Goal: Information Seeking & Learning: Find specific page/section

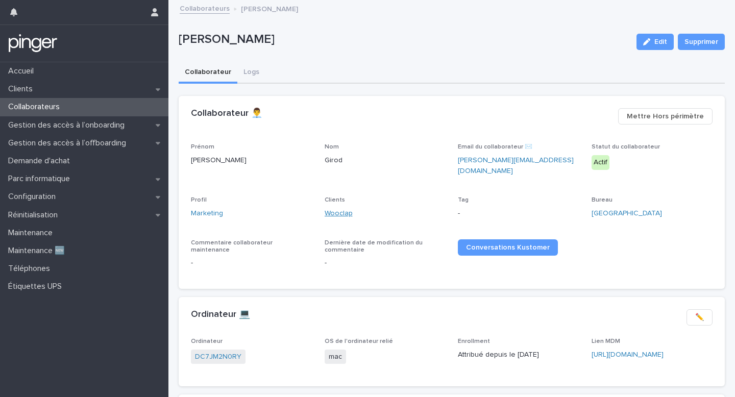
click at [328, 208] on link "Wooclap" at bounding box center [339, 213] width 28 height 11
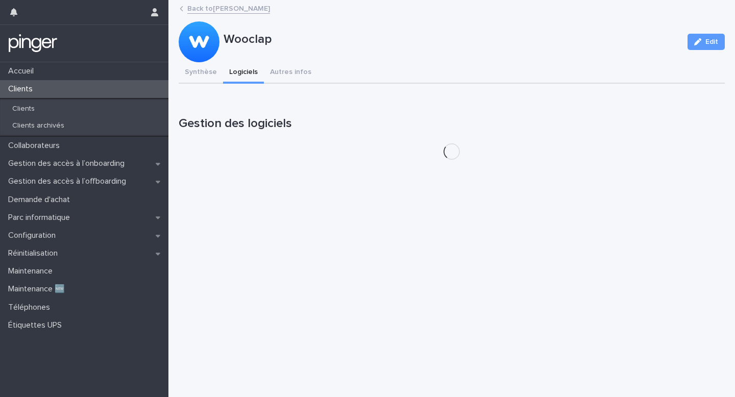
click at [239, 68] on button "Logiciels" at bounding box center [243, 72] width 41 height 21
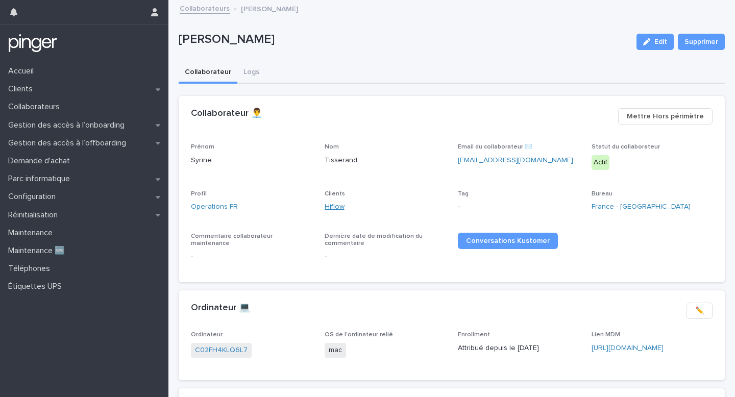
click at [334, 209] on link "Hiflow" at bounding box center [335, 207] width 20 height 11
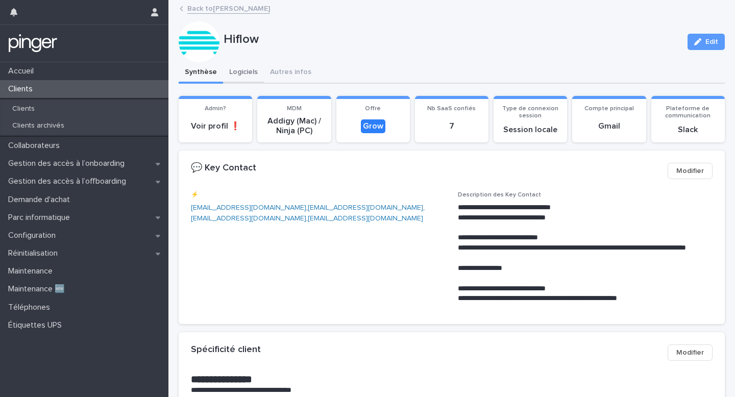
click at [245, 73] on button "Logiciels" at bounding box center [243, 72] width 41 height 21
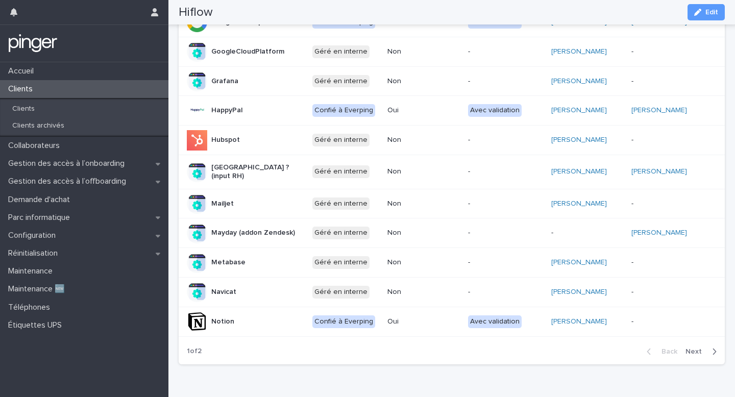
scroll to position [472, 0]
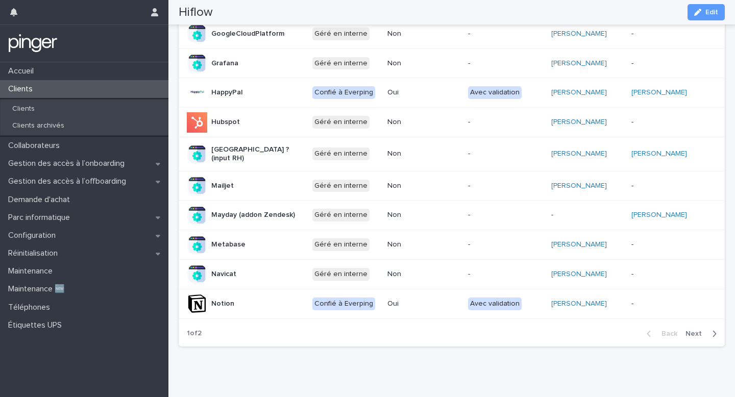
click at [700, 330] on span "Next" at bounding box center [697, 333] width 22 height 7
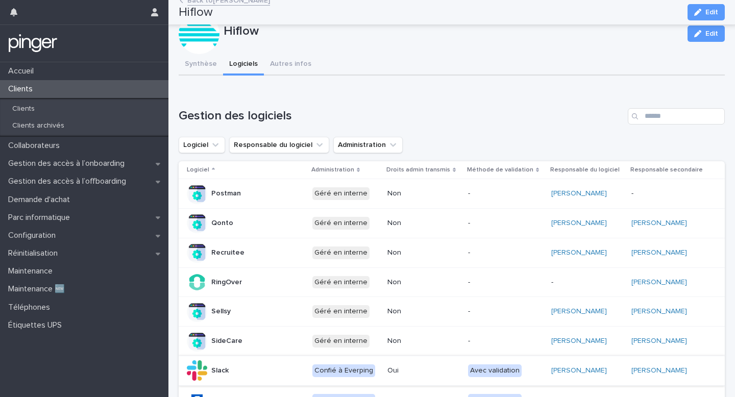
scroll to position [0, 0]
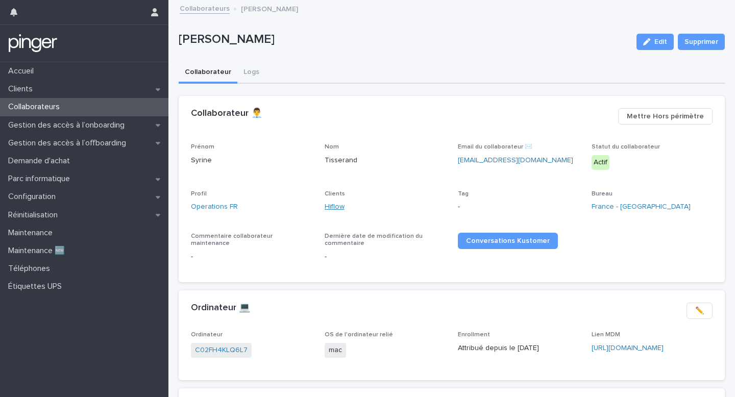
click at [327, 206] on link "Hiflow" at bounding box center [335, 207] width 20 height 11
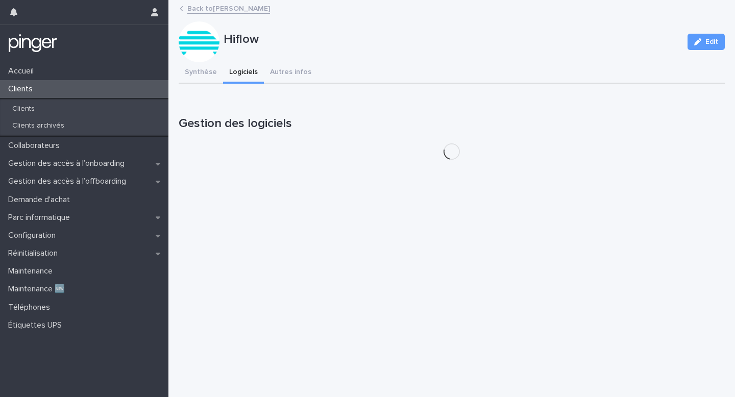
click at [243, 77] on button "Logiciels" at bounding box center [243, 72] width 41 height 21
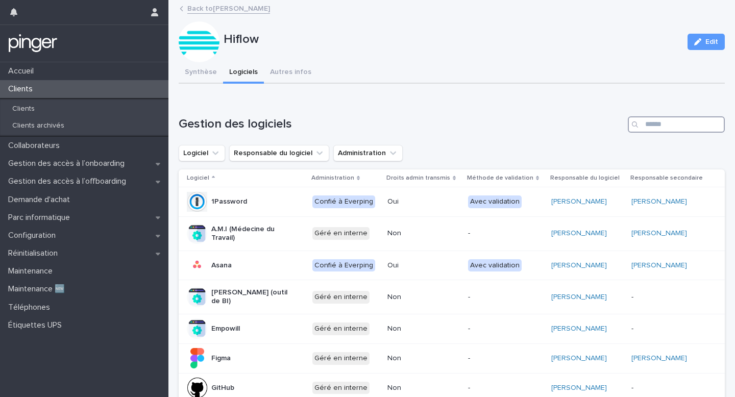
click at [671, 125] on input "Search" at bounding box center [676, 124] width 97 height 16
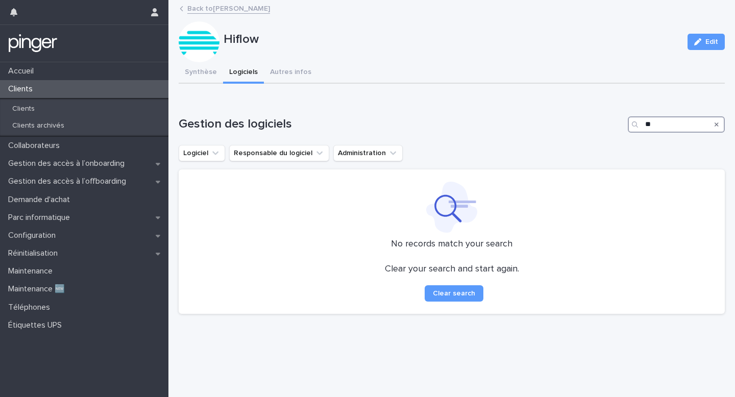
type input "*"
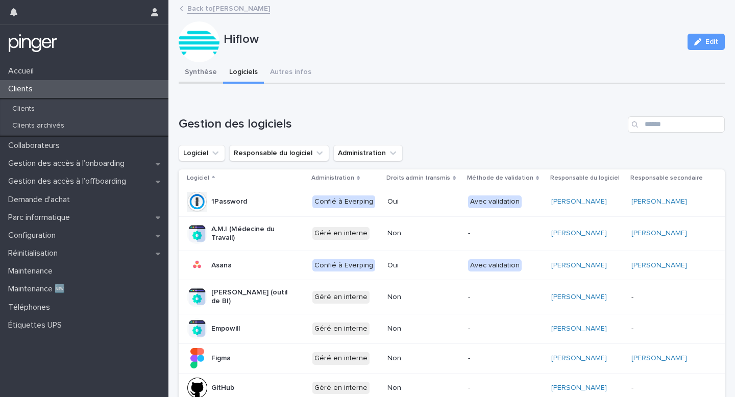
click at [206, 66] on button "Synthèse" at bounding box center [201, 72] width 44 height 21
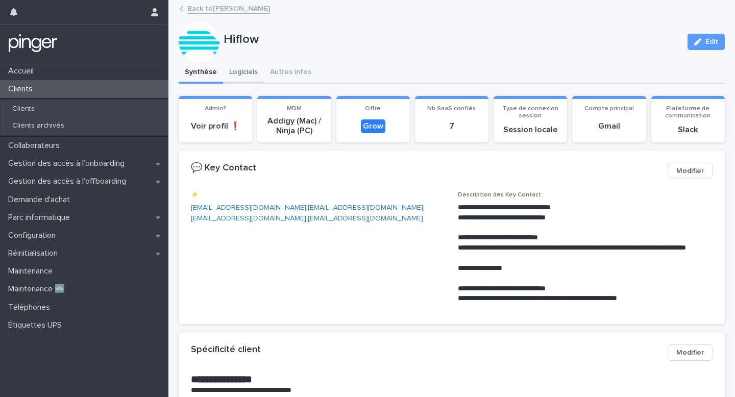
click at [243, 70] on button "Logiciels" at bounding box center [243, 72] width 41 height 21
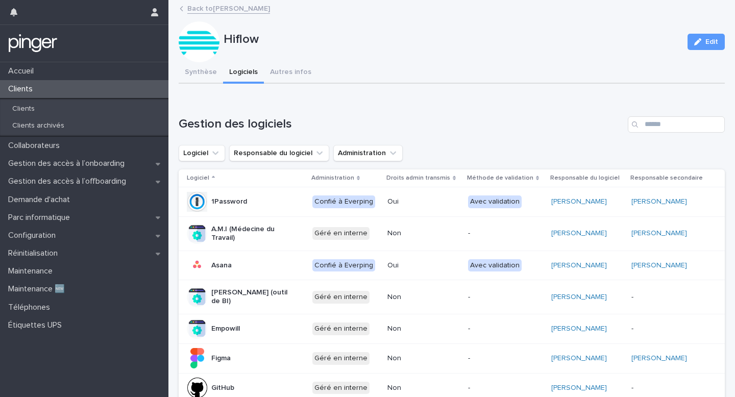
click at [677, 131] on input "Search" at bounding box center [676, 124] width 97 height 16
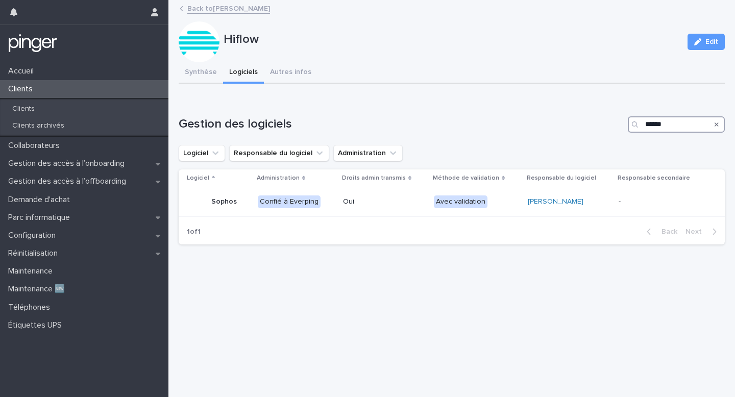
type input "******"
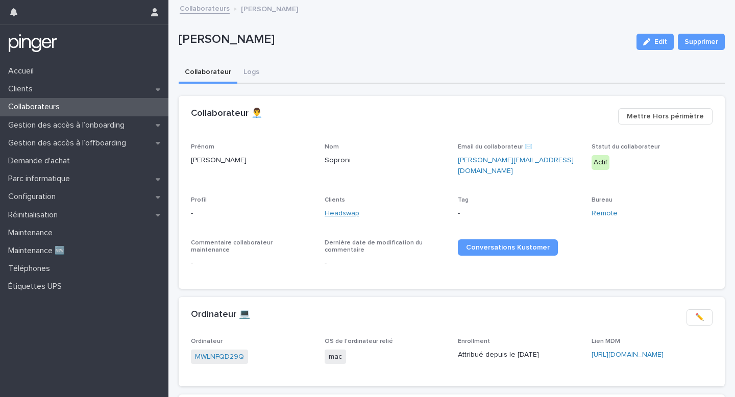
click at [344, 208] on link "Headswap" at bounding box center [342, 213] width 35 height 11
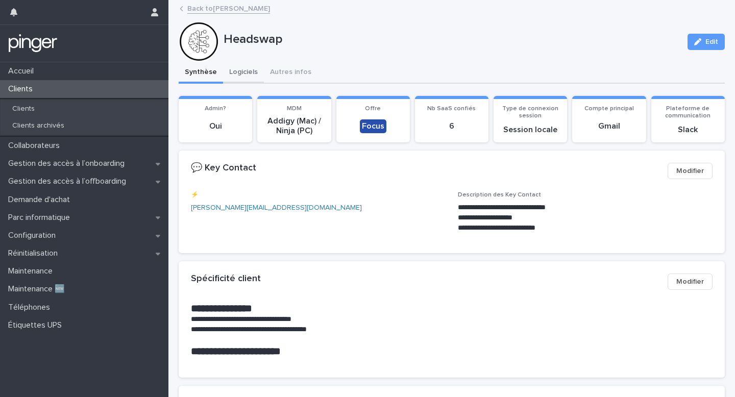
click at [246, 78] on button "Logiciels" at bounding box center [243, 72] width 41 height 21
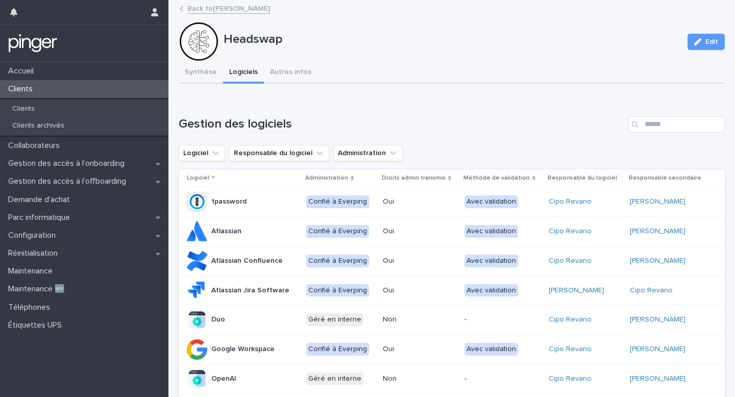
click at [676, 135] on div "Gestion des logiciels Logiciel Responsable du logiciel Administration Logiciel …" at bounding box center [452, 327] width 546 height 423
click at [666, 130] on input "Search" at bounding box center [676, 124] width 97 height 16
paste input "********"
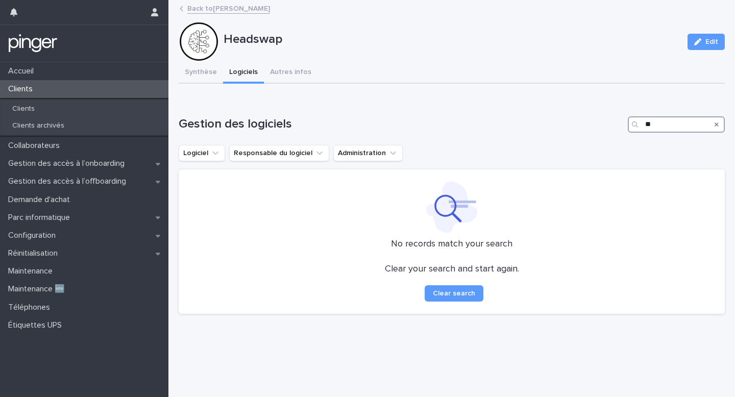
type input "*"
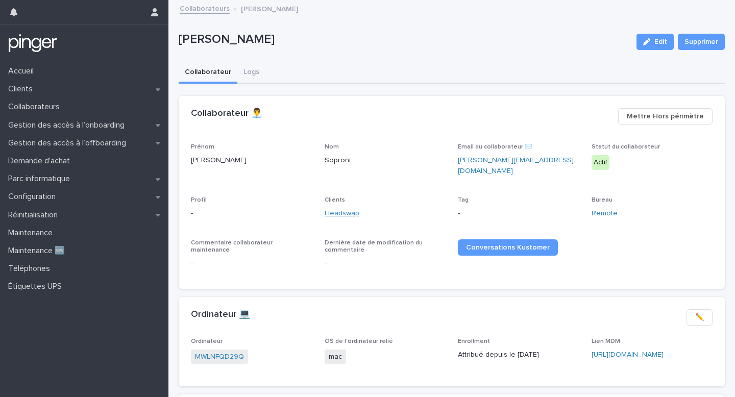
click at [351, 208] on link "Headswap" at bounding box center [342, 213] width 35 height 11
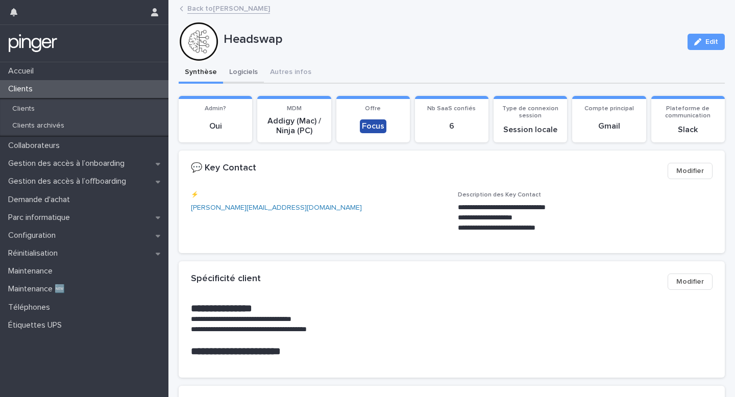
click at [247, 76] on button "Logiciels" at bounding box center [243, 72] width 41 height 21
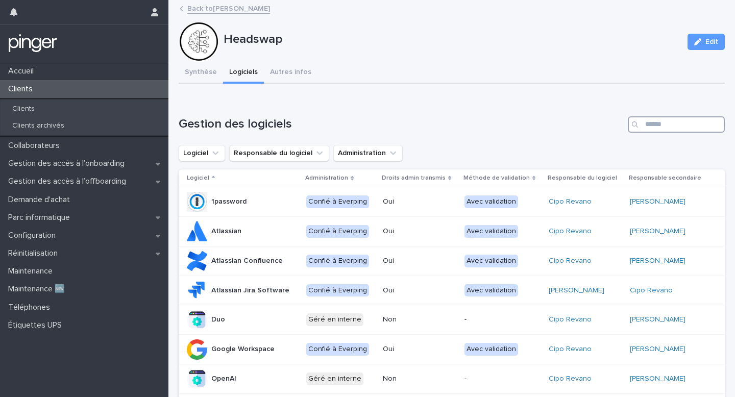
click at [691, 125] on input "Search" at bounding box center [676, 124] width 97 height 16
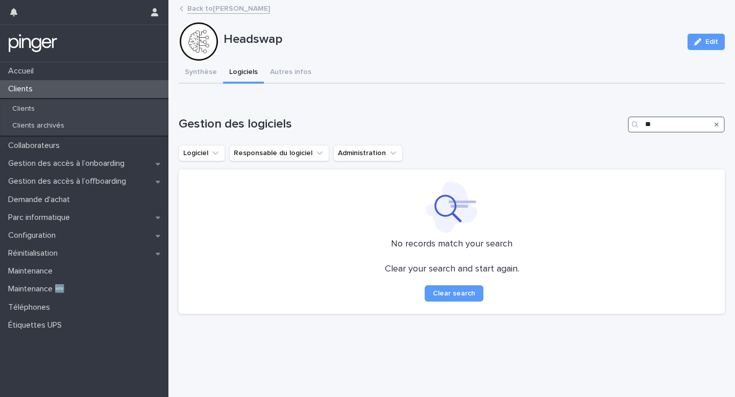
type input "*"
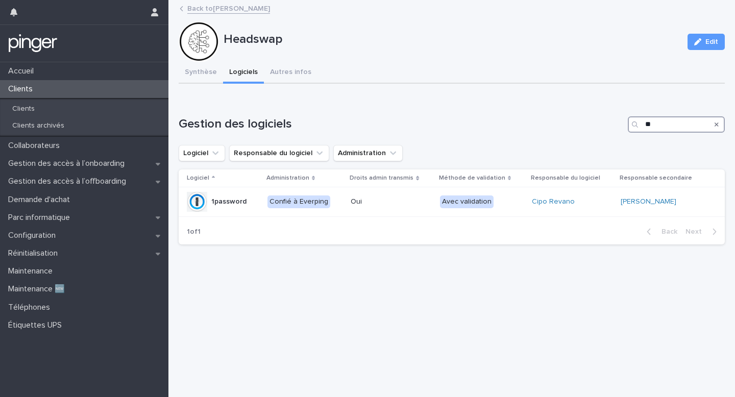
type input "**"
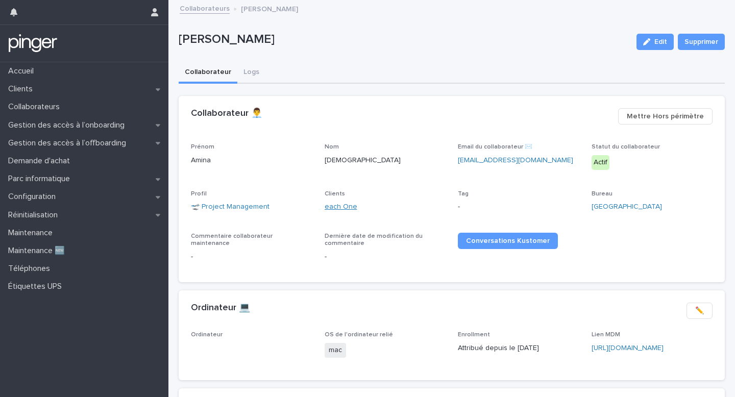
click at [342, 205] on link "each One" at bounding box center [341, 207] width 33 height 11
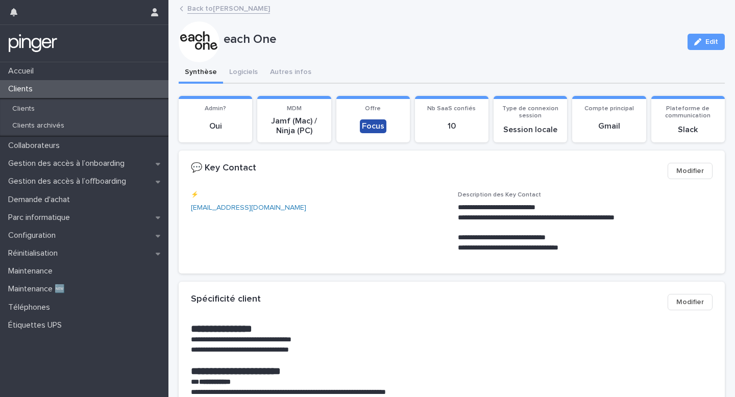
click at [241, 58] on div "each One Edit" at bounding box center [452, 41] width 546 height 41
click at [241, 73] on button "Logiciels" at bounding box center [243, 72] width 41 height 21
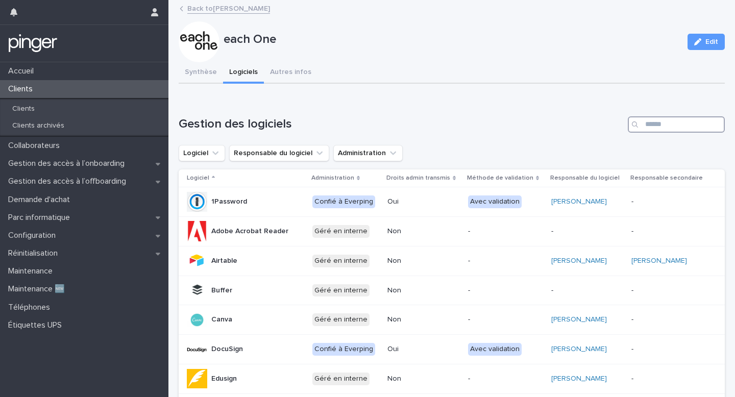
click at [667, 119] on input "Search" at bounding box center [676, 124] width 97 height 16
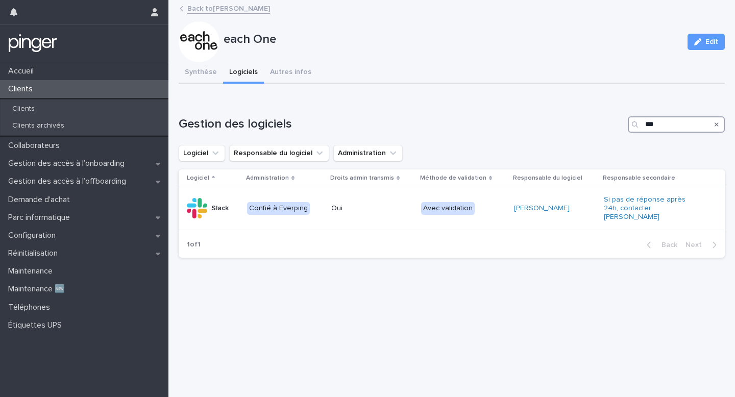
type input "***"
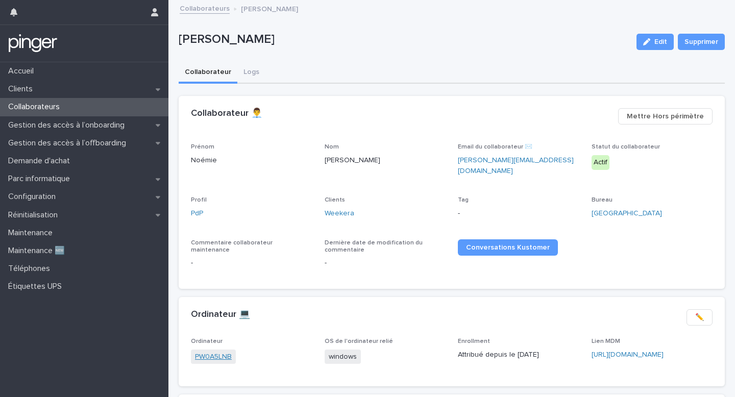
click at [204, 352] on link "PW0A5LNB" at bounding box center [213, 357] width 37 height 11
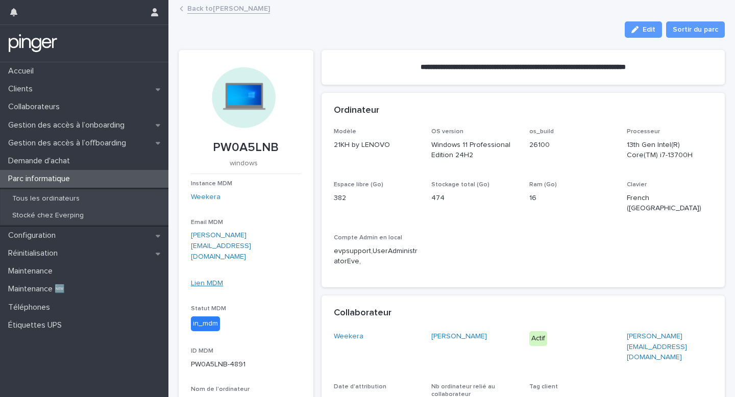
click at [210, 280] on link "Lien MDM" at bounding box center [207, 283] width 32 height 7
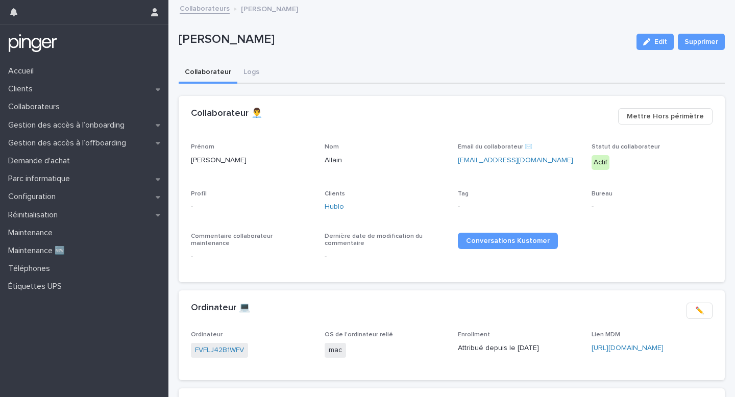
click at [339, 201] on div "Clients Hublo" at bounding box center [386, 205] width 122 height 30
click at [339, 206] on link "Hublo" at bounding box center [334, 207] width 19 height 11
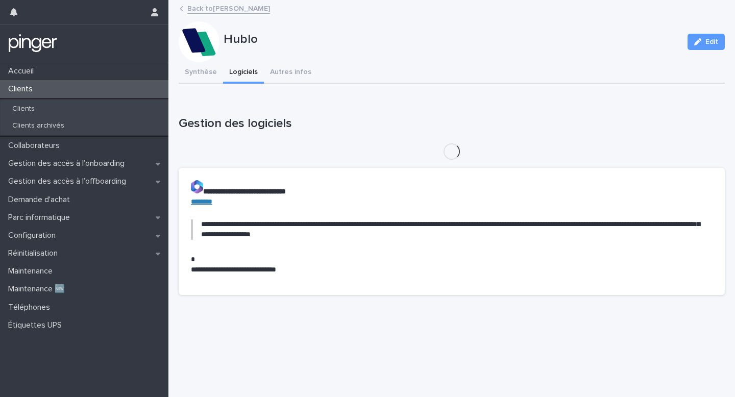
click at [245, 73] on button "Logiciels" at bounding box center [243, 72] width 41 height 21
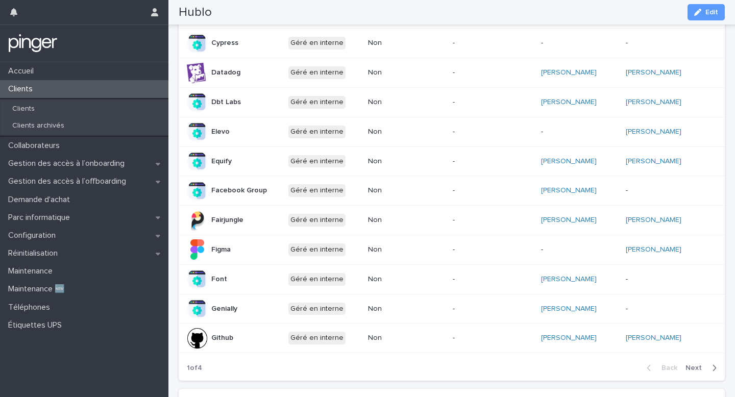
scroll to position [418, 0]
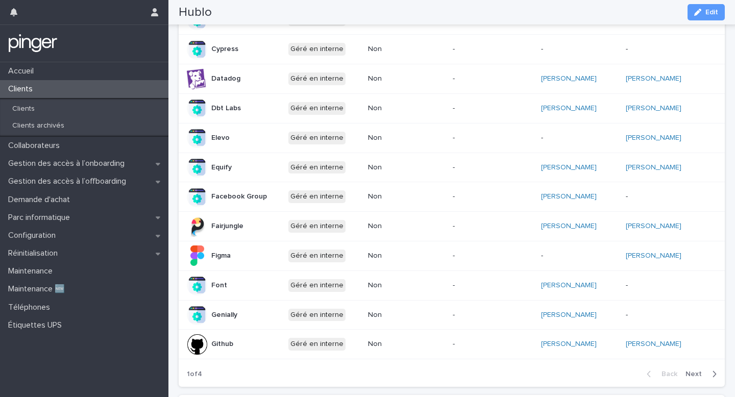
click at [703, 381] on div "Back Next" at bounding box center [682, 375] width 86 height 26
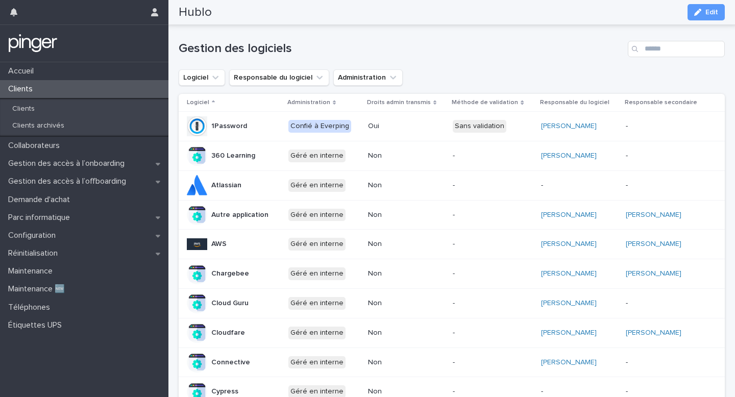
scroll to position [0, 0]
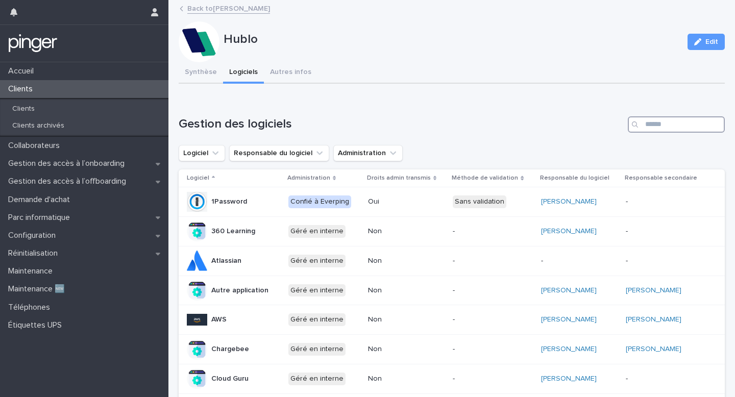
click at [655, 127] on input "Search" at bounding box center [676, 124] width 97 height 16
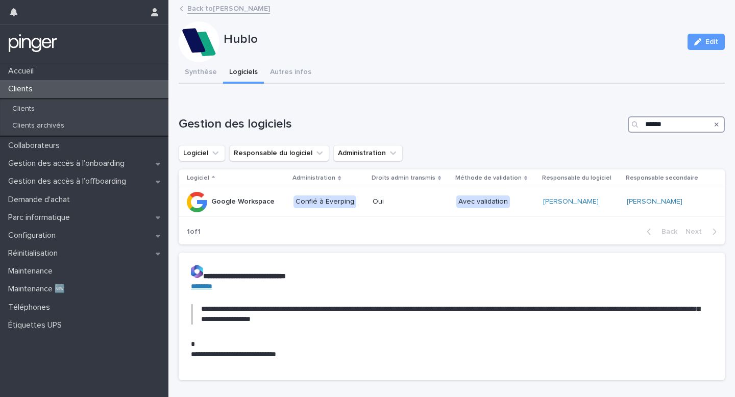
type input "******"
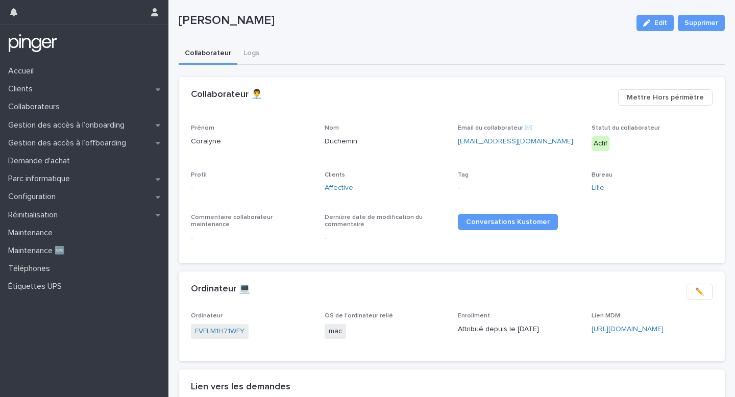
scroll to position [9, 0]
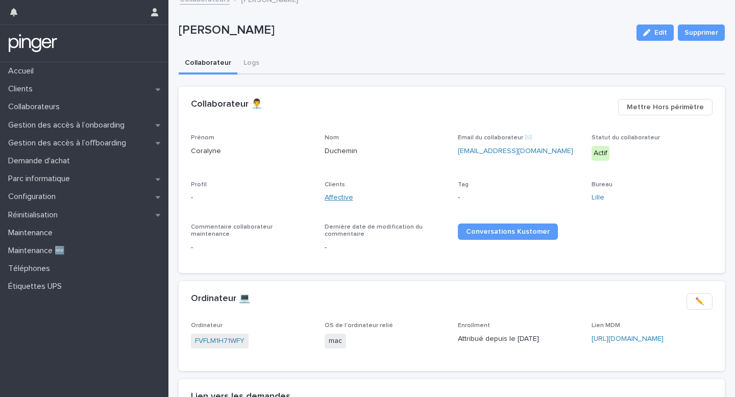
click at [342, 193] on link "Affective" at bounding box center [339, 198] width 29 height 11
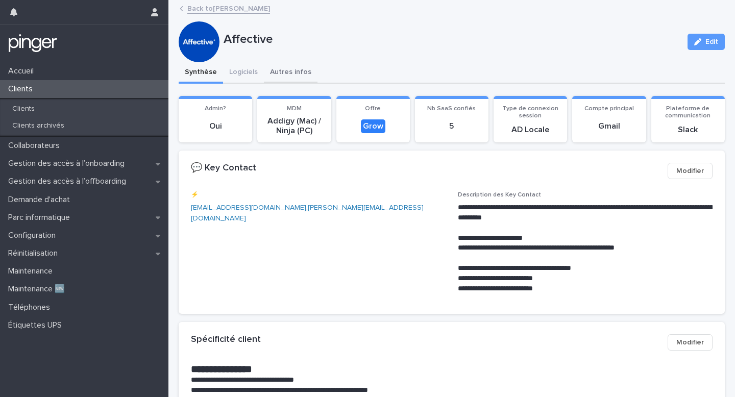
click at [282, 76] on button "Autres infos" at bounding box center [291, 72] width 54 height 21
